Goal: Task Accomplishment & Management: Use online tool/utility

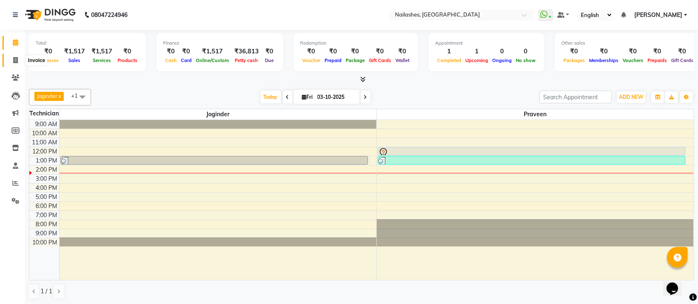
click at [9, 61] on span at bounding box center [15, 61] width 14 height 10
select select "service"
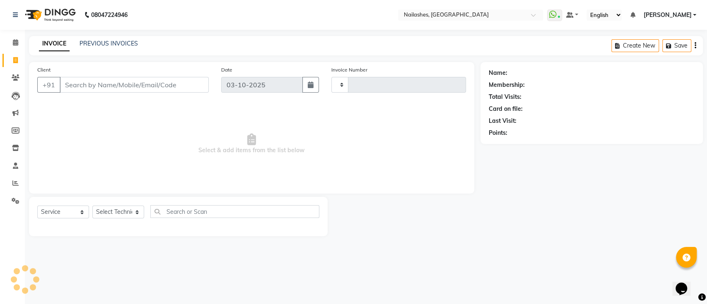
type input "0696"
select select "6187"
click at [119, 209] on select "Select Technician [PERSON_NAME] [PERSON_NAME] Manager [PERSON_NAME] Tapas [PERS…" at bounding box center [118, 212] width 52 height 13
select select "55218"
click at [92, 206] on select "Select Technician [PERSON_NAME] [PERSON_NAME] Manager [PERSON_NAME] Tapas [PERS…" at bounding box center [118, 212] width 52 height 13
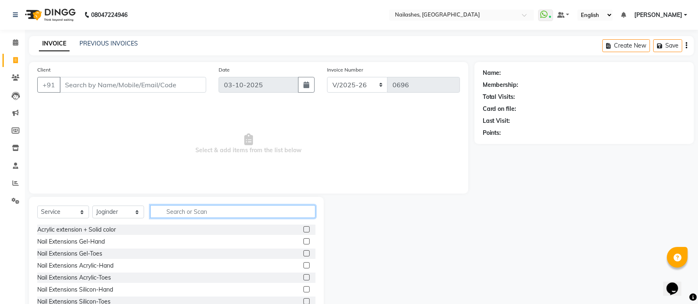
click at [173, 211] on input "text" at bounding box center [232, 211] width 165 height 13
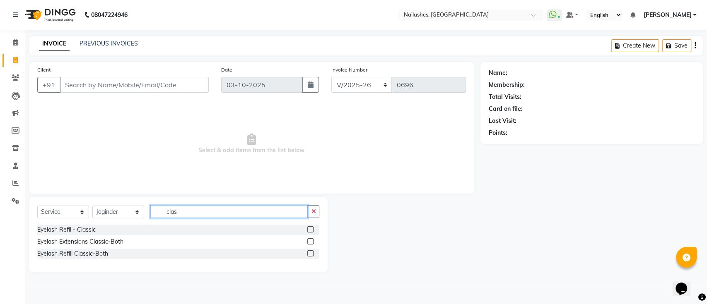
type input "clas"
click at [312, 239] on label at bounding box center [310, 242] width 6 height 6
click at [312, 239] on input "checkbox" at bounding box center [309, 241] width 5 height 5
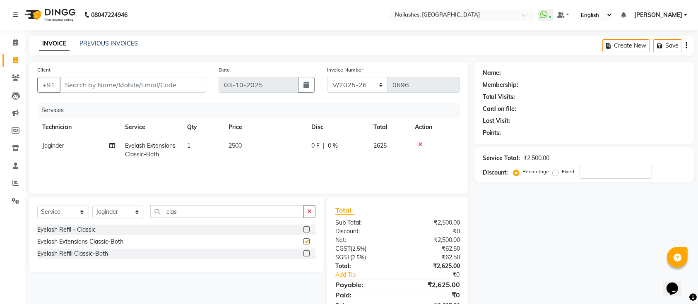
checkbox input "false"
click at [308, 255] on label at bounding box center [307, 254] width 6 height 6
click at [308, 255] on input "checkbox" at bounding box center [306, 253] width 5 height 5
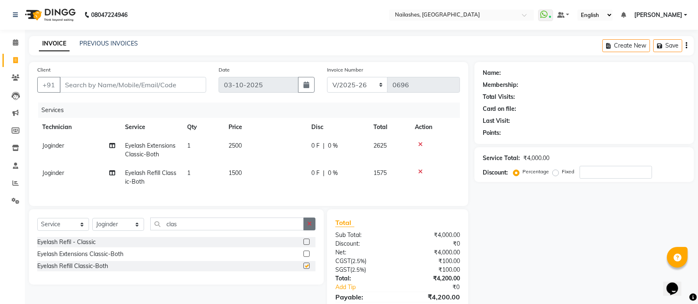
checkbox input "false"
click at [306, 245] on label at bounding box center [307, 242] width 6 height 6
click at [306, 245] on input "checkbox" at bounding box center [306, 242] width 5 height 5
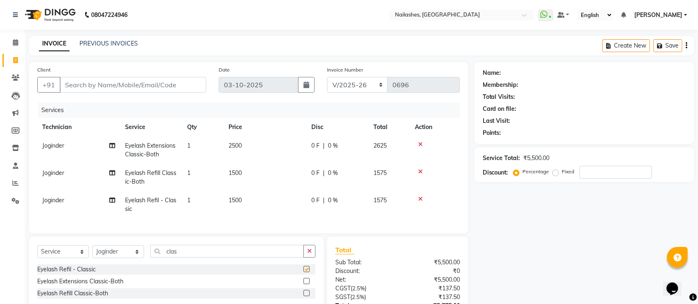
checkbox input "false"
click at [421, 172] on icon at bounding box center [420, 172] width 5 height 6
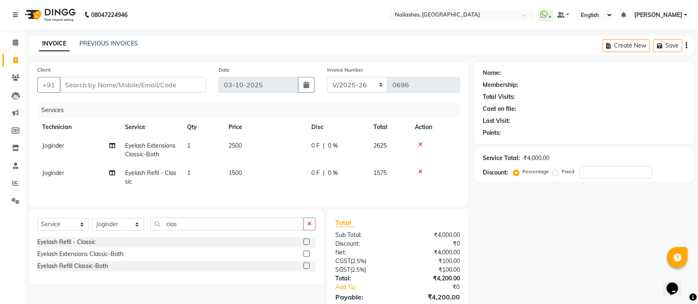
click at [421, 172] on icon at bounding box center [420, 172] width 5 height 6
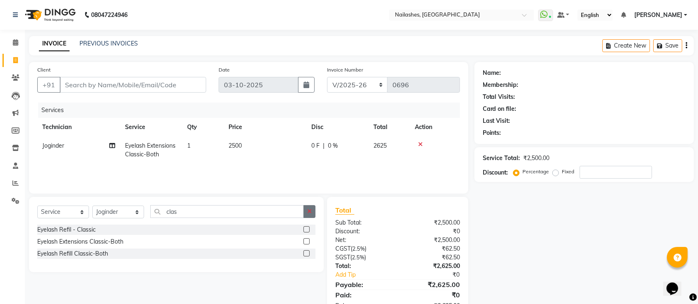
click at [308, 214] on icon "button" at bounding box center [309, 212] width 5 height 6
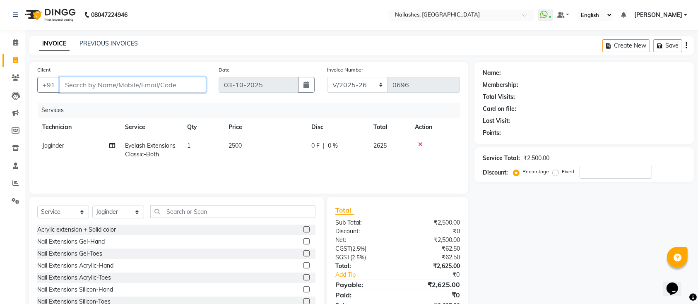
click at [140, 81] on input "Client" at bounding box center [133, 85] width 147 height 16
click at [600, 171] on input "number" at bounding box center [616, 172] width 72 height 13
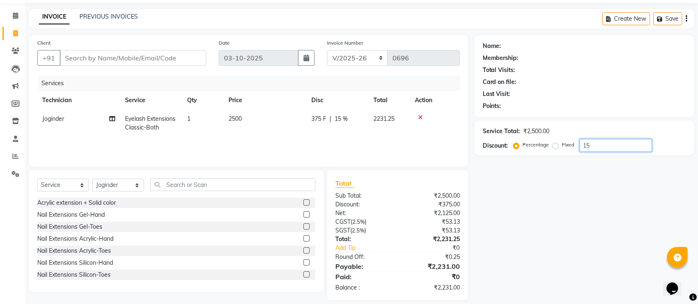
type input "15"
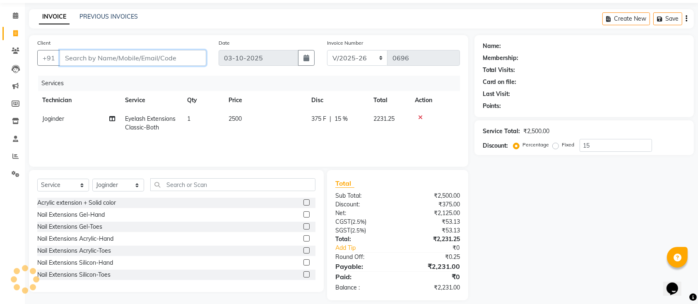
click at [110, 55] on input "Client" at bounding box center [133, 58] width 147 height 16
click at [139, 60] on input "Client" at bounding box center [133, 58] width 147 height 16
type input "8"
type input "0"
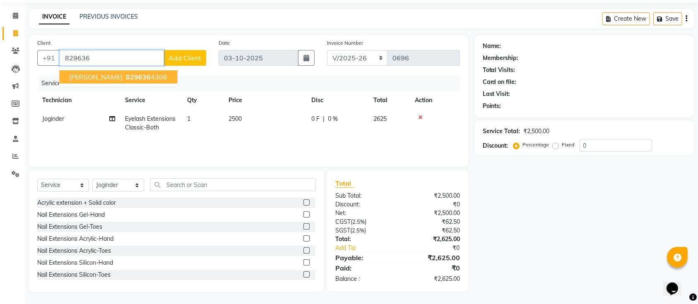
click at [139, 77] on button "[PERSON_NAME] 829636 4306" at bounding box center [118, 76] width 118 height 13
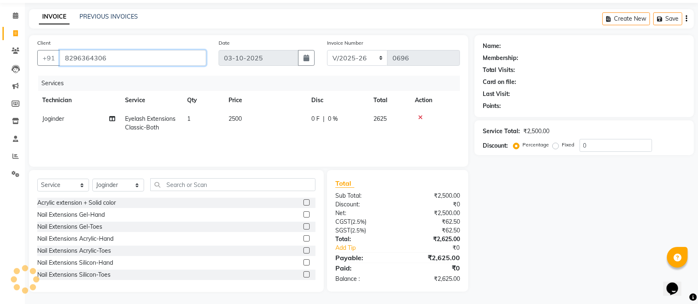
type input "8296364306"
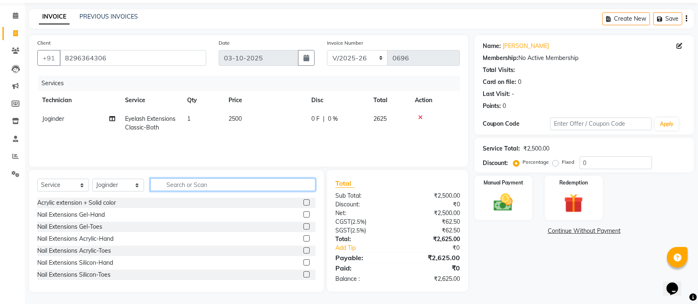
click at [243, 181] on input "text" at bounding box center [232, 184] width 165 height 13
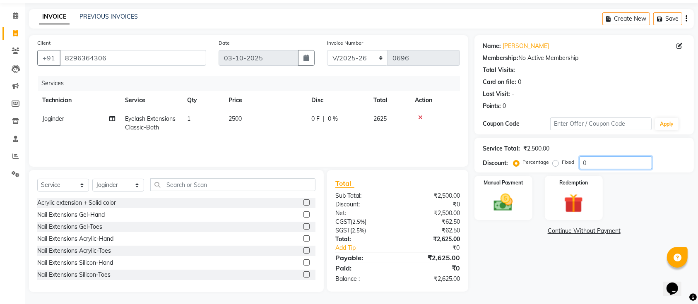
click at [595, 161] on input "0" at bounding box center [616, 163] width 72 height 13
type input "15"
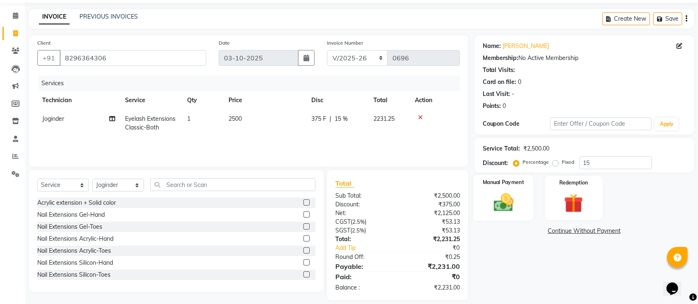
click at [520, 197] on div "Manual Payment" at bounding box center [503, 198] width 60 height 46
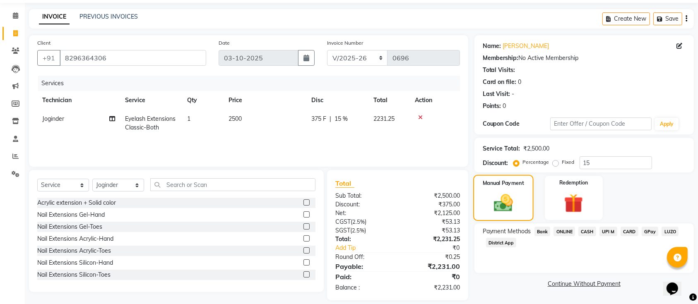
scroll to position [35, 0]
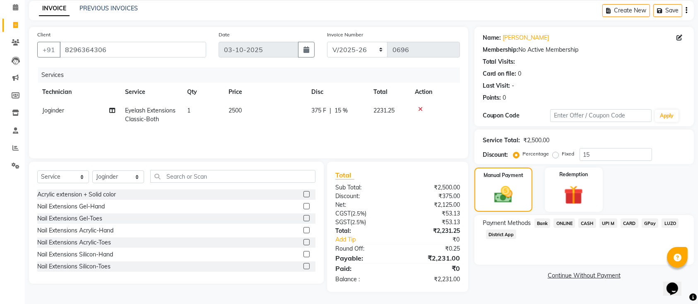
click at [566, 222] on span "ONLINE" at bounding box center [565, 224] width 22 height 10
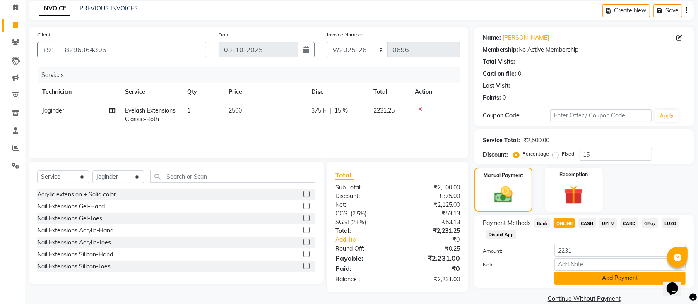
click at [579, 278] on button "Add Payment" at bounding box center [619, 278] width 131 height 13
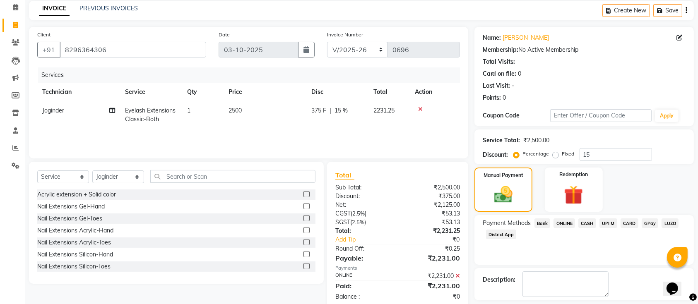
scroll to position [72, 0]
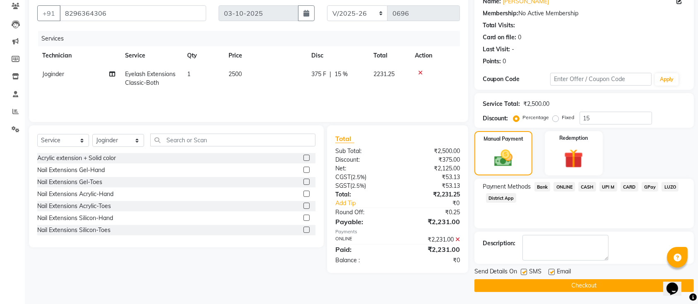
click at [579, 284] on button "Checkout" at bounding box center [584, 285] width 219 height 13
